Goal: Check status

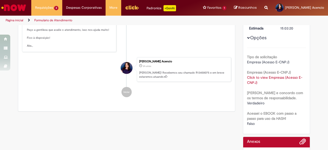
scroll to position [51, 0]
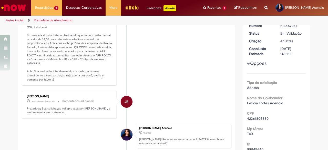
scroll to position [51, 0]
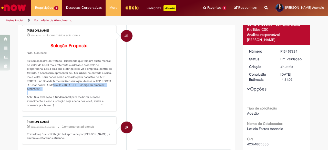
drag, startPoint x: 45, startPoint y: 92, endPoint x: 75, endPoint y: 96, distance: 29.9
click at [75, 96] on p "Solução Proposta: "Olá, tudo bem? Fiz seu cadastro do fretado, lembrando que te…" at bounding box center [69, 75] width 85 height 64
click at [24, 92] on div "Jhully Rodrigues cerca de uma hora atrás cerca de uma hora atrás Comentários ad…" at bounding box center [69, 68] width 91 height 83
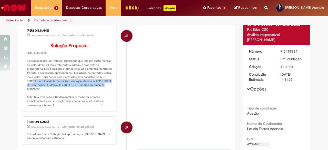
drag, startPoint x: 27, startPoint y: 88, endPoint x: 97, endPoint y: 90, distance: 70.0
click at [97, 90] on p "Solução Proposta: "Olá, tudo bem? Fiz seu cadastro do fretado, lembrando que te…" at bounding box center [69, 75] width 85 height 64
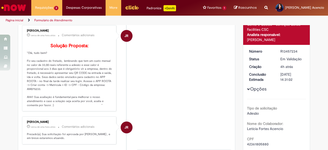
click at [152, 95] on li "JR Jhully Rodrigues cerca de uma hora atrás cerca de uma hora atrás Comentários…" at bounding box center [126, 68] width 209 height 86
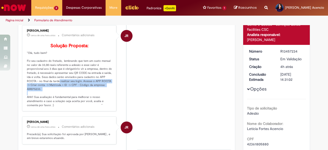
drag, startPoint x: 54, startPoint y: 87, endPoint x: 110, endPoint y: 95, distance: 56.9
click at [110, 95] on div "Jhully Rodrigues cerca de uma hora atrás cerca de uma hora atrás Comentários ad…" at bounding box center [69, 68] width 91 height 83
